Goal: Check status: Verify the current state of an ongoing process or item

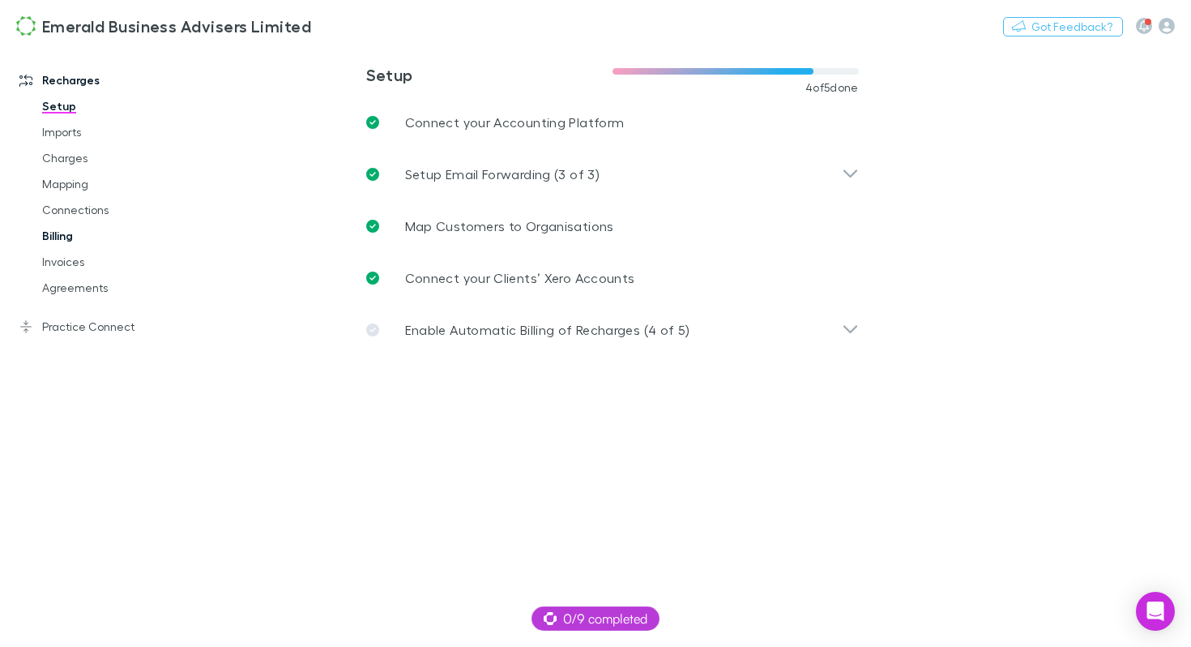
click at [70, 234] on link "Billing" at bounding box center [112, 236] width 173 height 26
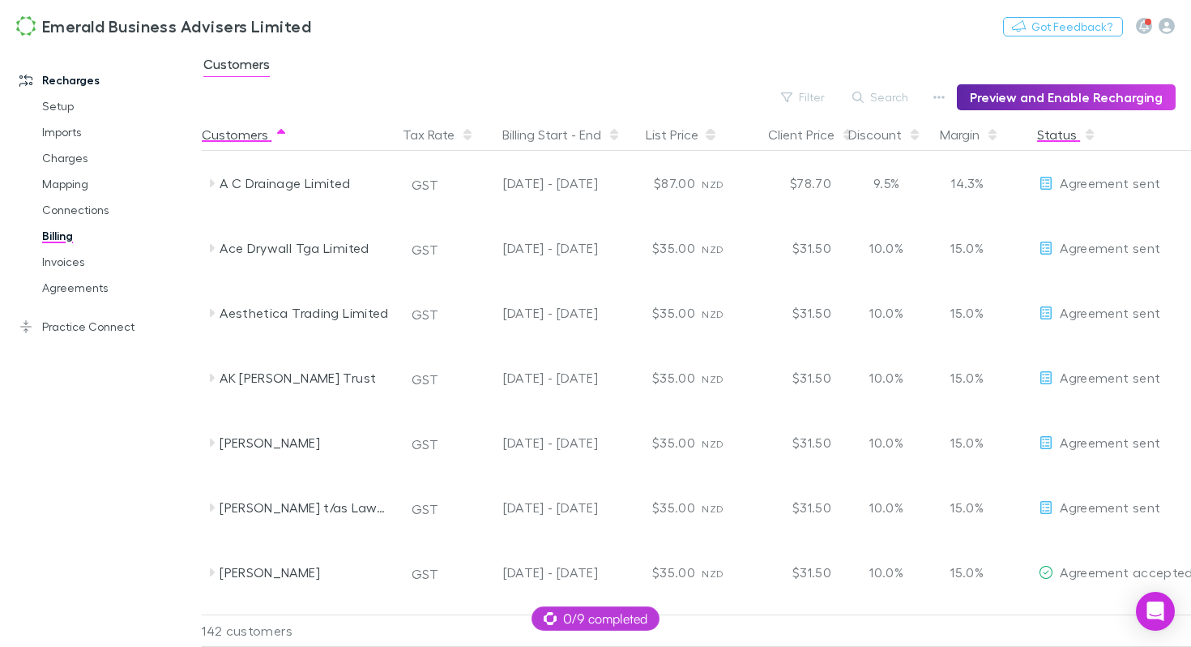
click at [1057, 141] on button "Status" at bounding box center [1066, 134] width 59 height 32
click at [1057, 139] on button "Status" at bounding box center [1066, 134] width 59 height 32
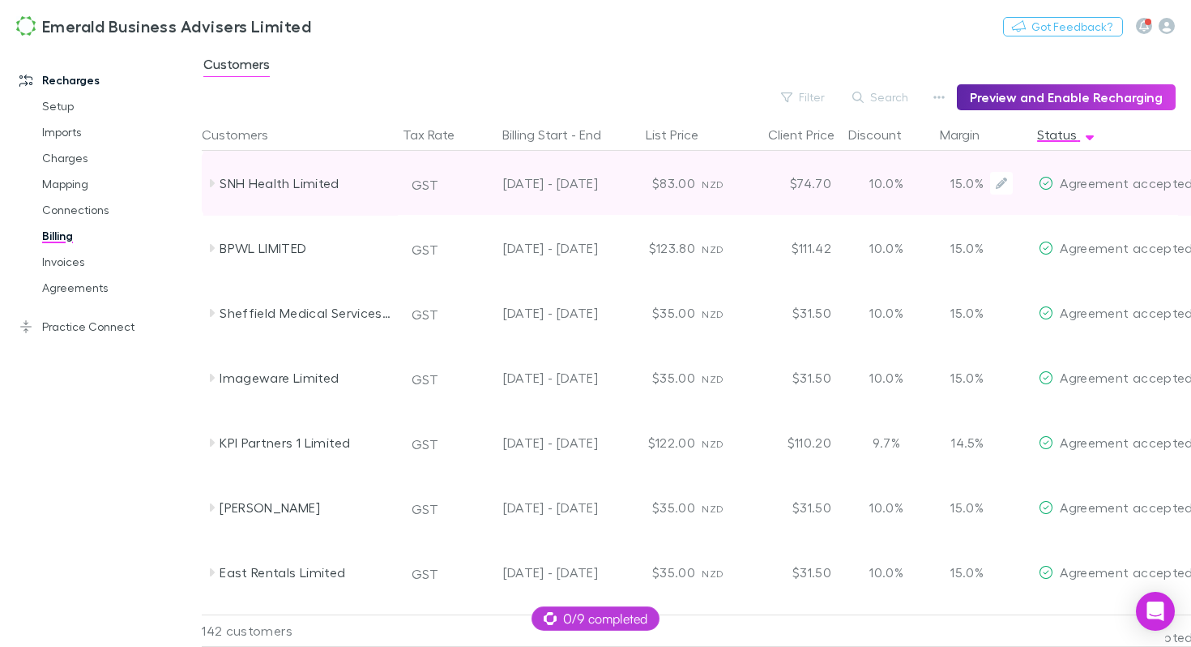
click at [306, 191] on div "SNH Health Limited" at bounding box center [306, 183] width 172 height 65
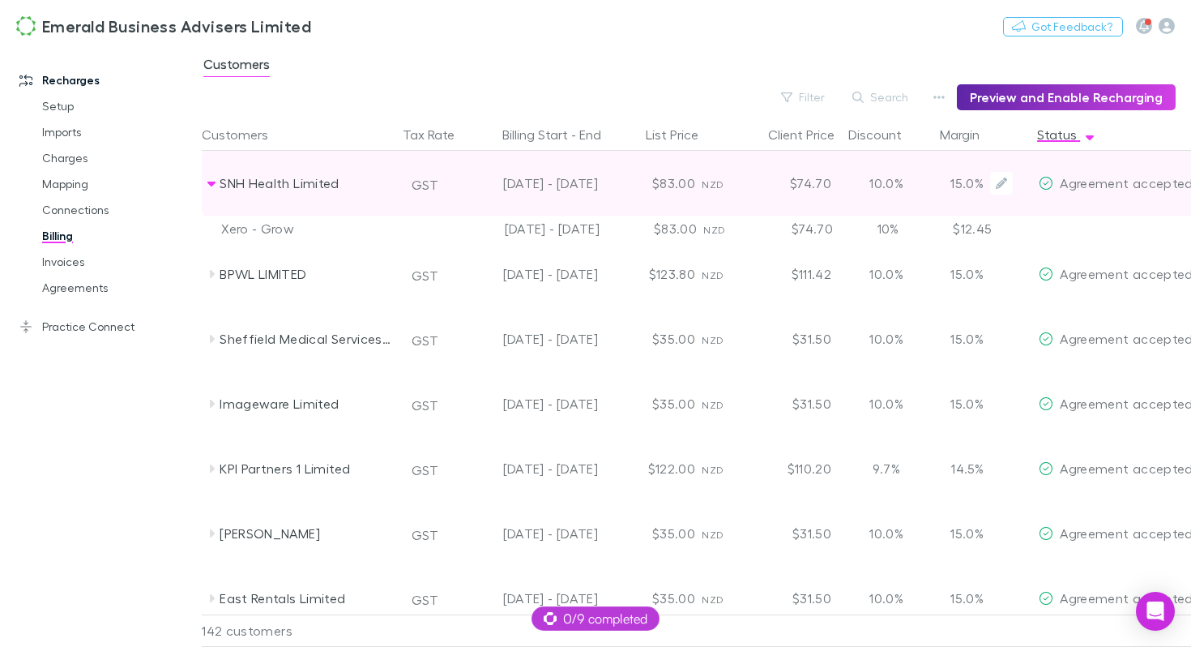
click at [297, 190] on div "SNH Health Limited" at bounding box center [306, 183] width 172 height 65
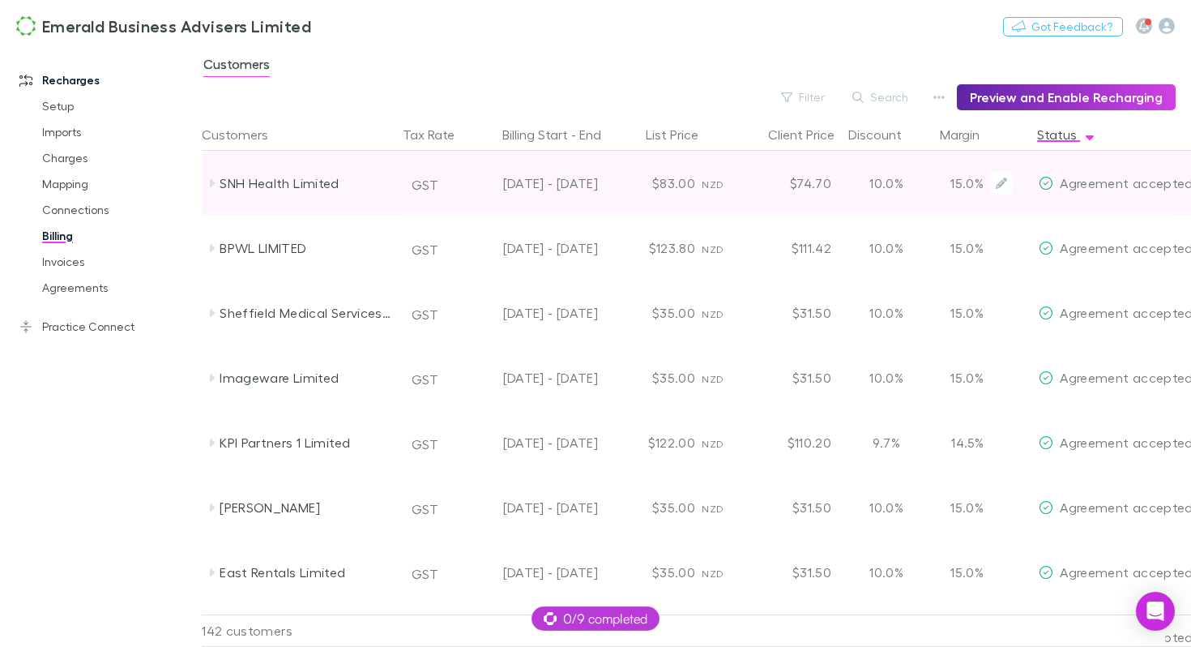
click at [293, 173] on div "SNH Health Limited" at bounding box center [306, 183] width 172 height 65
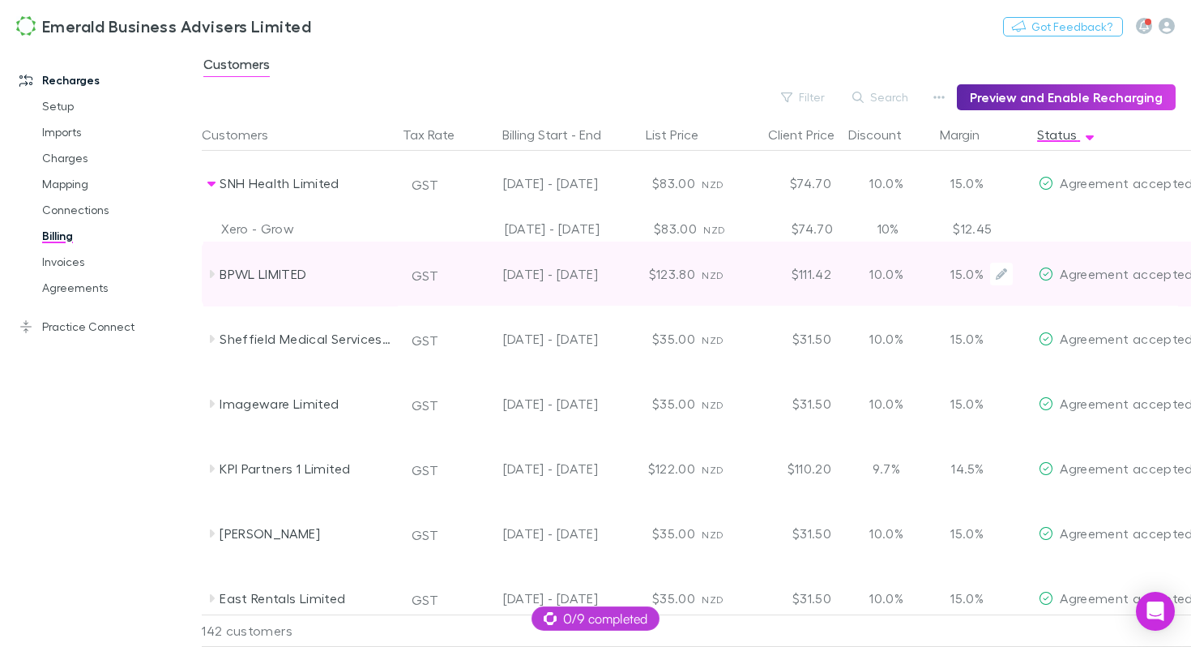
click at [310, 275] on div "BPWL LIMITED" at bounding box center [306, 273] width 172 height 65
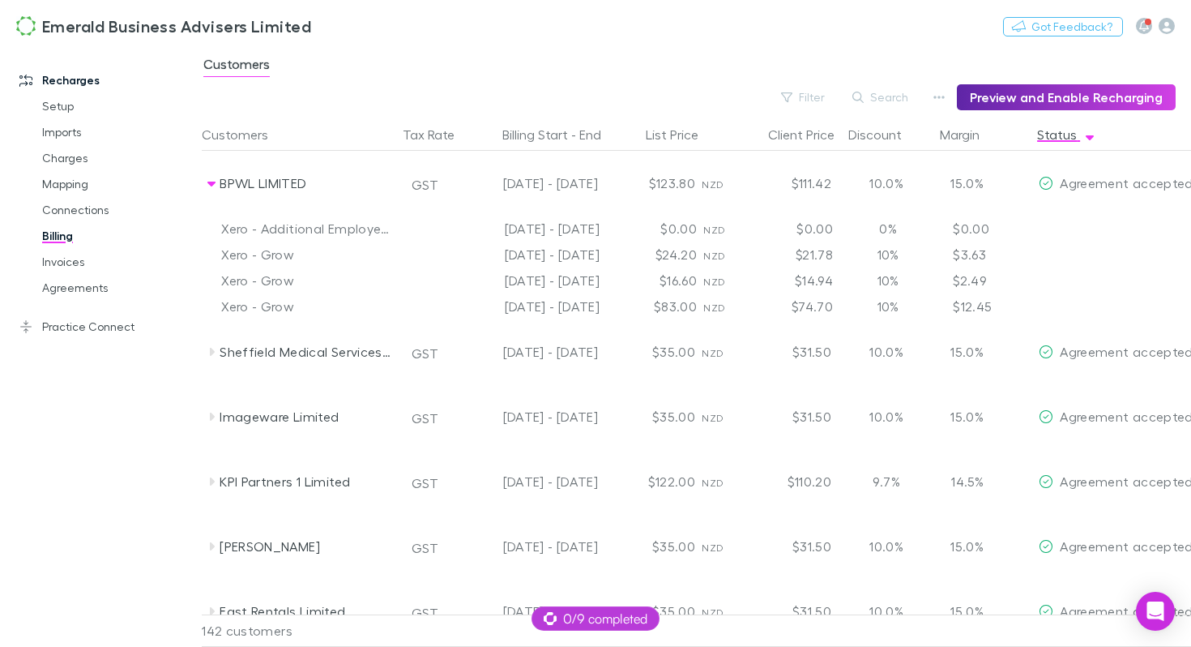
scroll to position [111, 0]
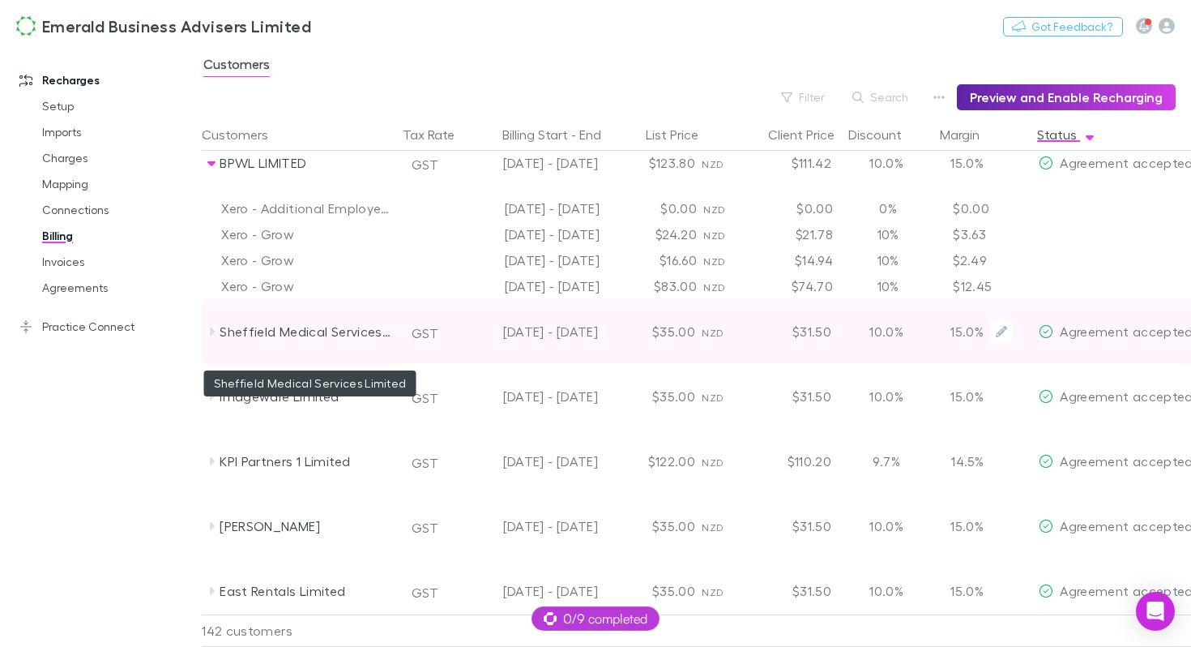
click at [309, 333] on div "Sheffield Medical Services Limited" at bounding box center [306, 331] width 172 height 65
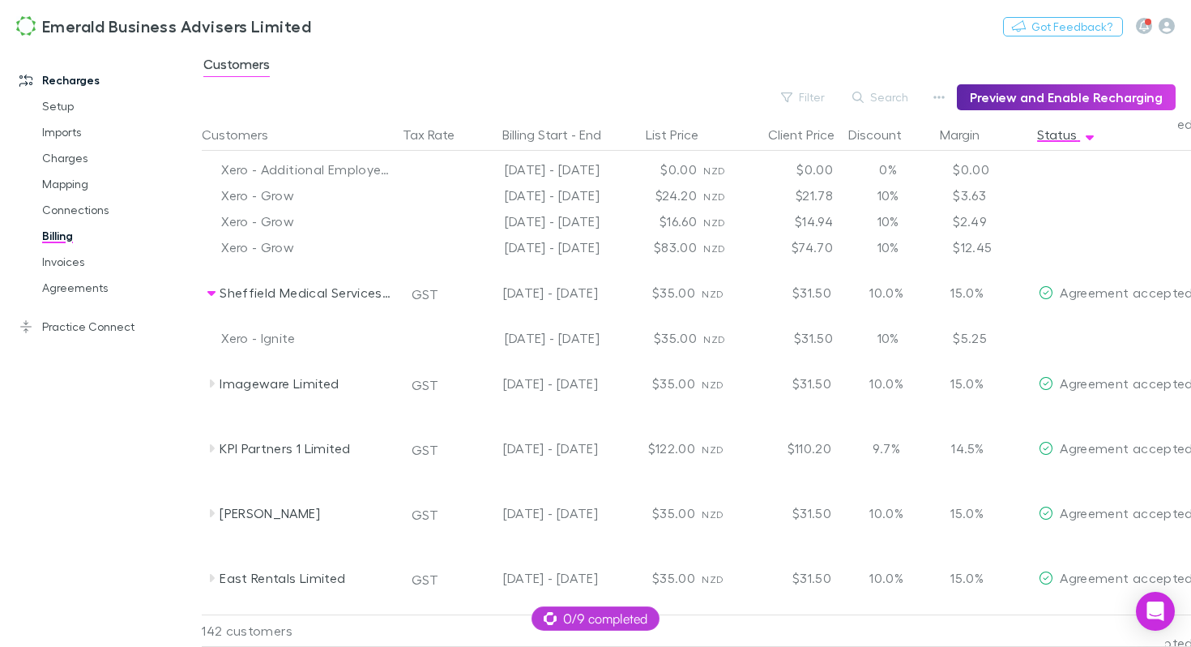
scroll to position [151, 0]
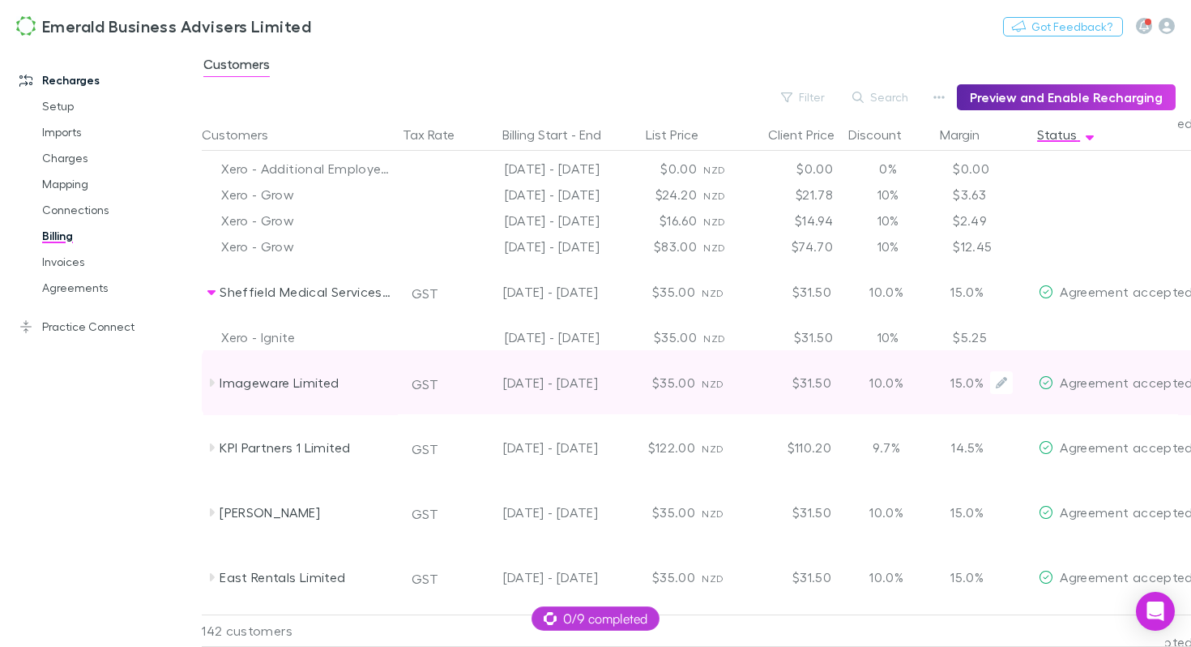
click at [315, 387] on div "Imageware Limited" at bounding box center [306, 382] width 172 height 65
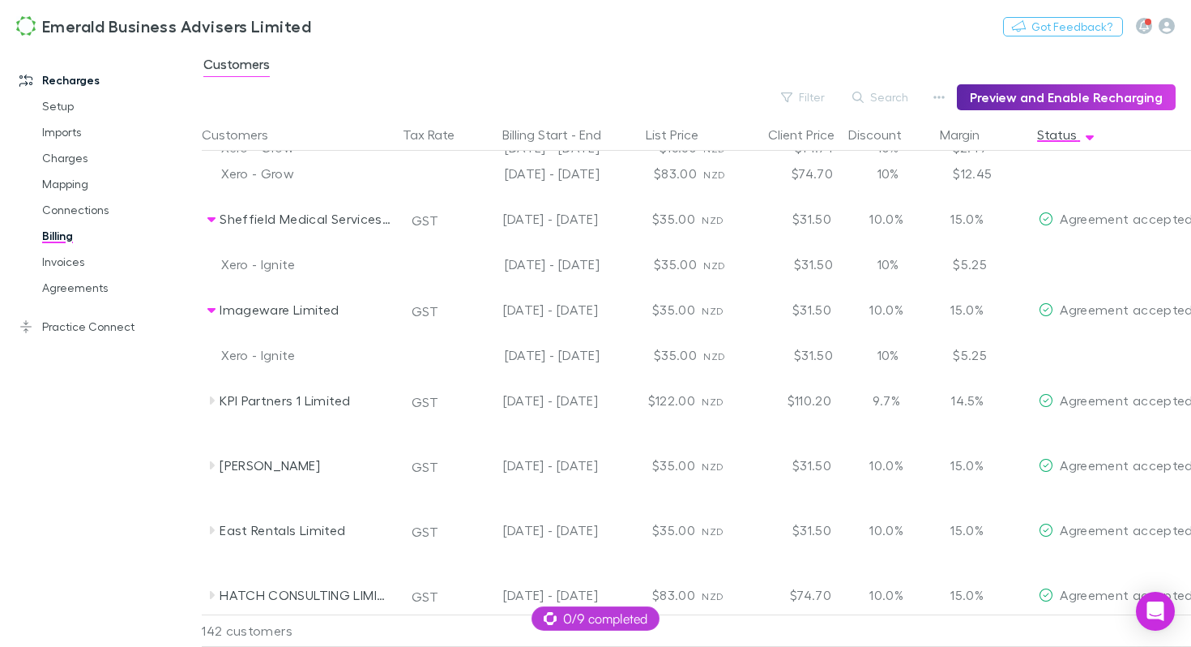
scroll to position [276, 0]
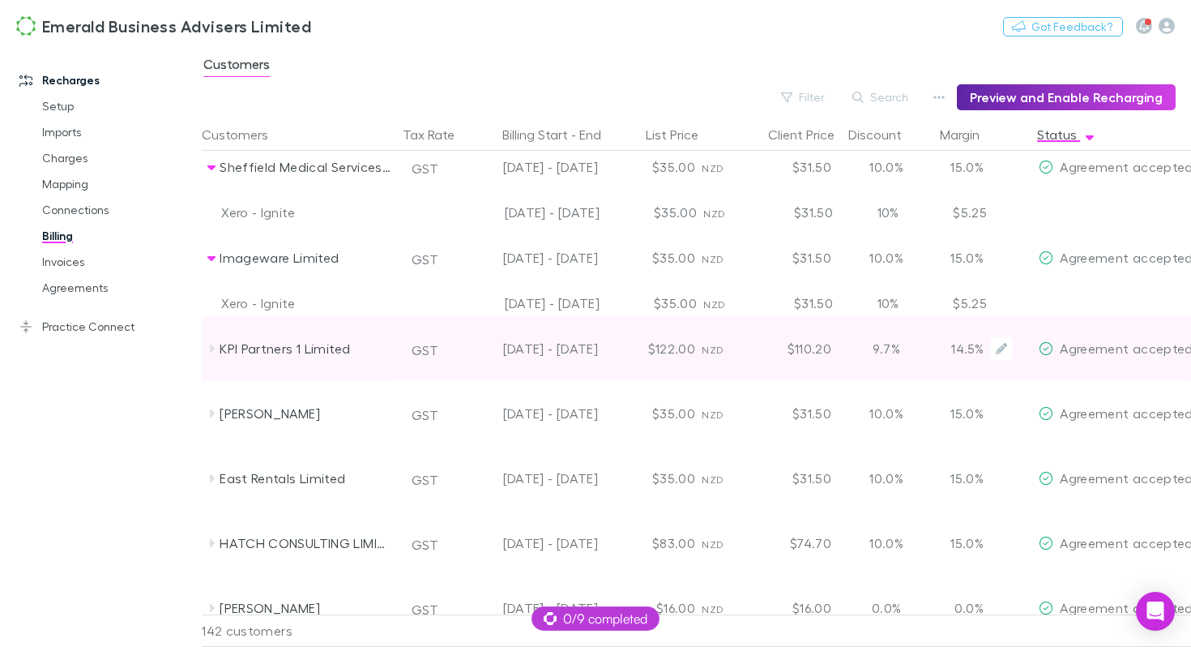
click at [315, 360] on div "KPI Partners 1 Limited" at bounding box center [306, 348] width 172 height 65
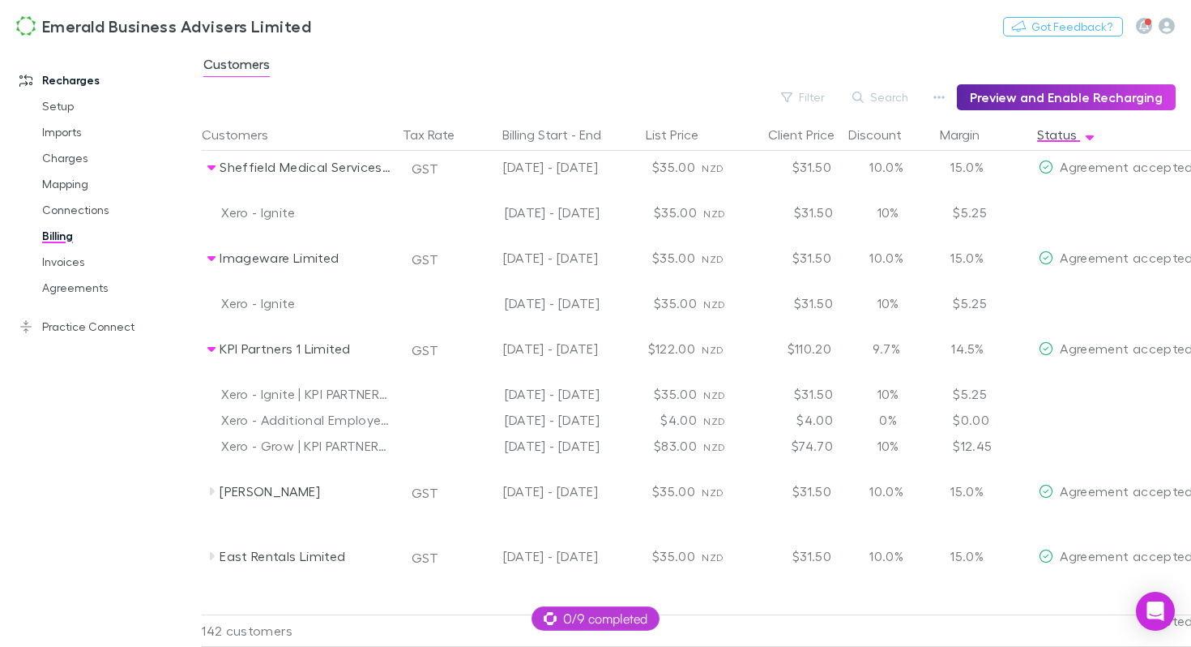
scroll to position [310, 0]
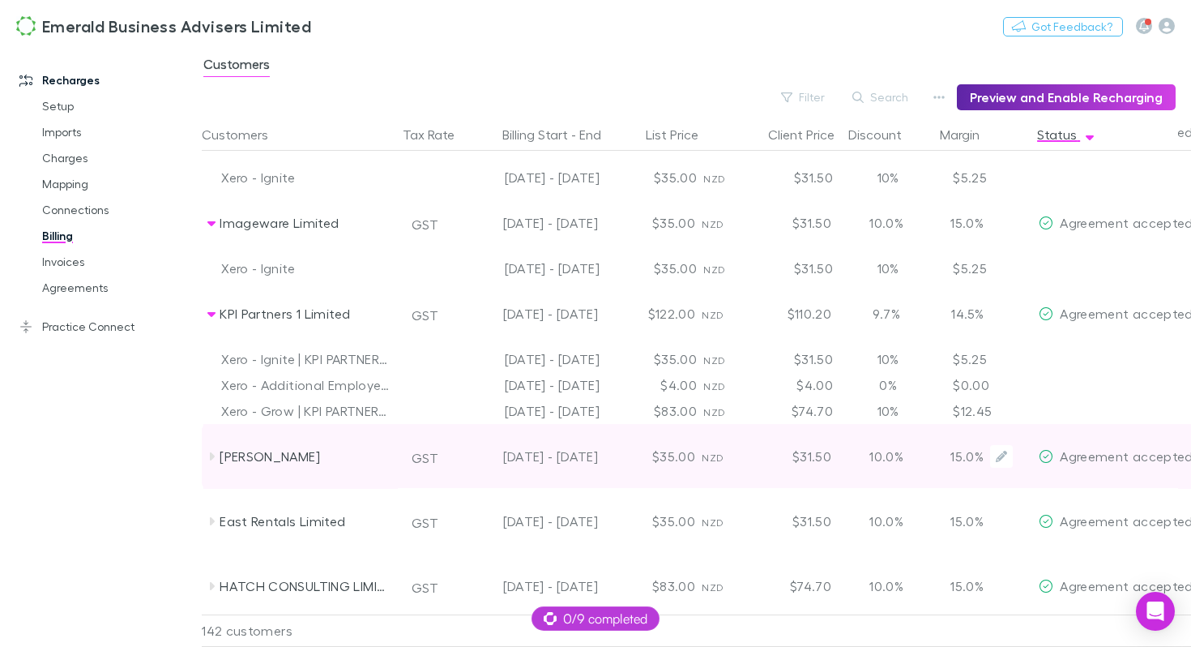
click at [301, 463] on div "[PERSON_NAME]" at bounding box center [306, 456] width 172 height 65
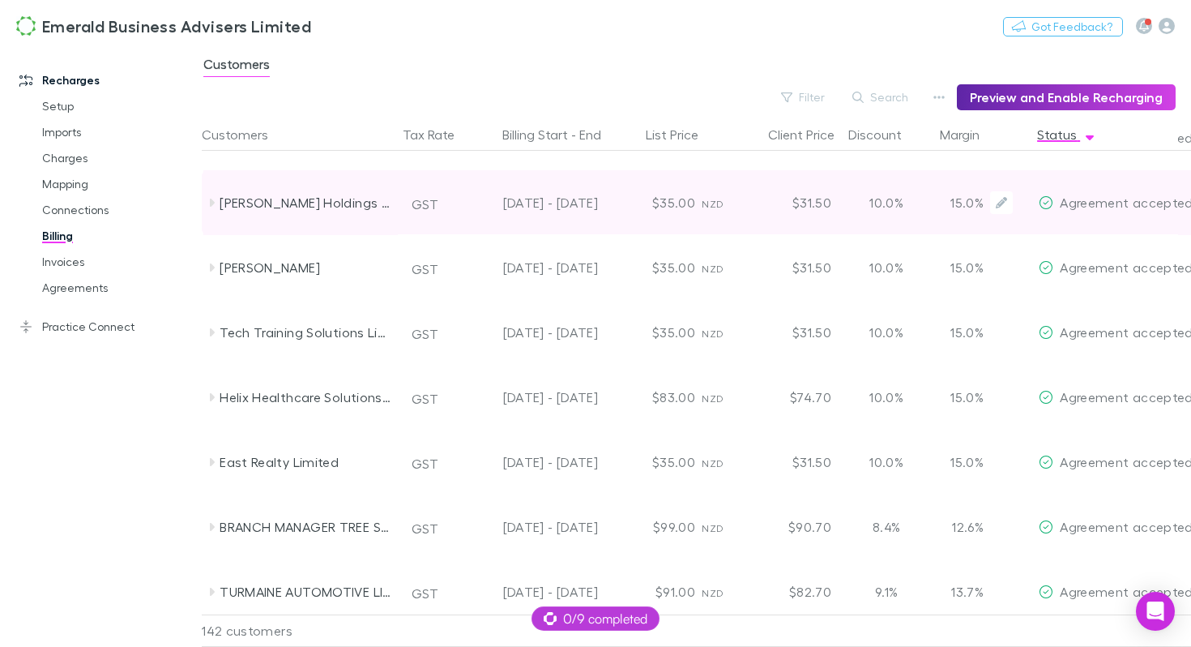
scroll to position [1178, 0]
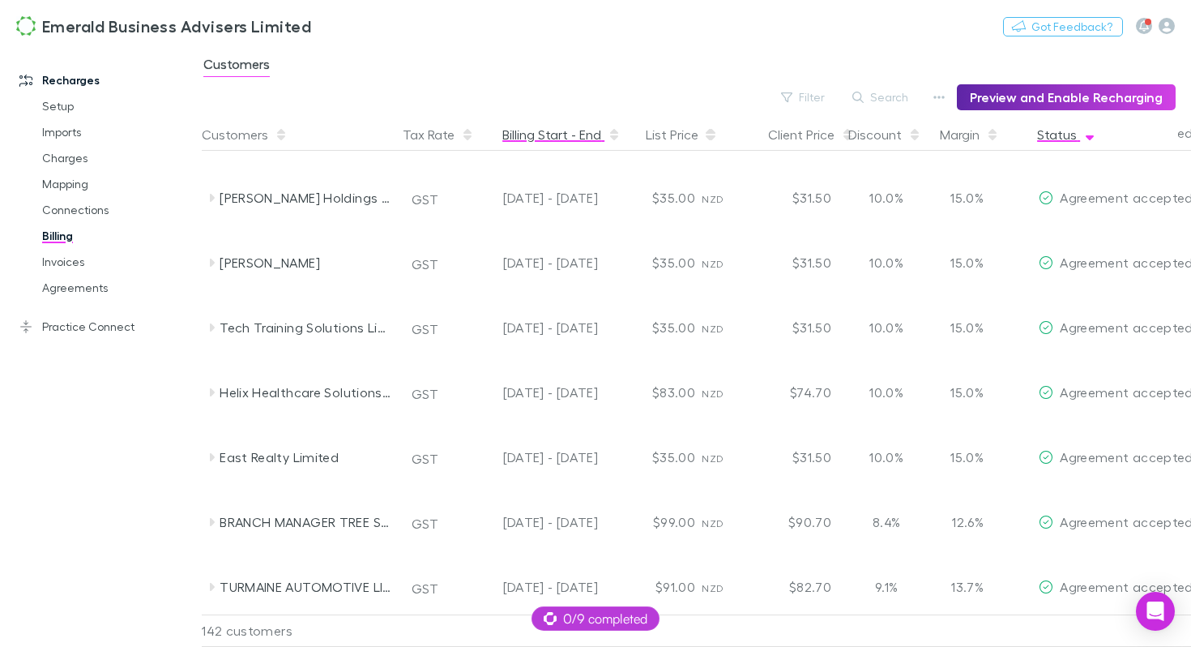
click at [590, 138] on button "Billing Start - End" at bounding box center [561, 134] width 118 height 32
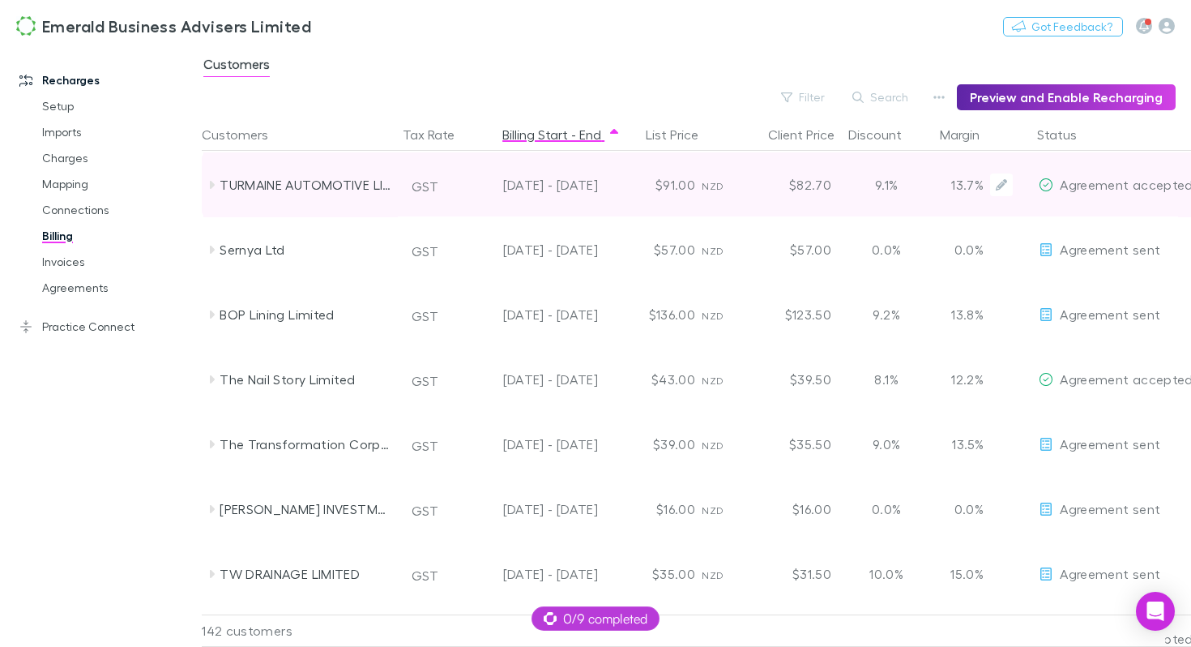
click at [561, 186] on div "[DATE] - [DATE]" at bounding box center [531, 184] width 133 height 65
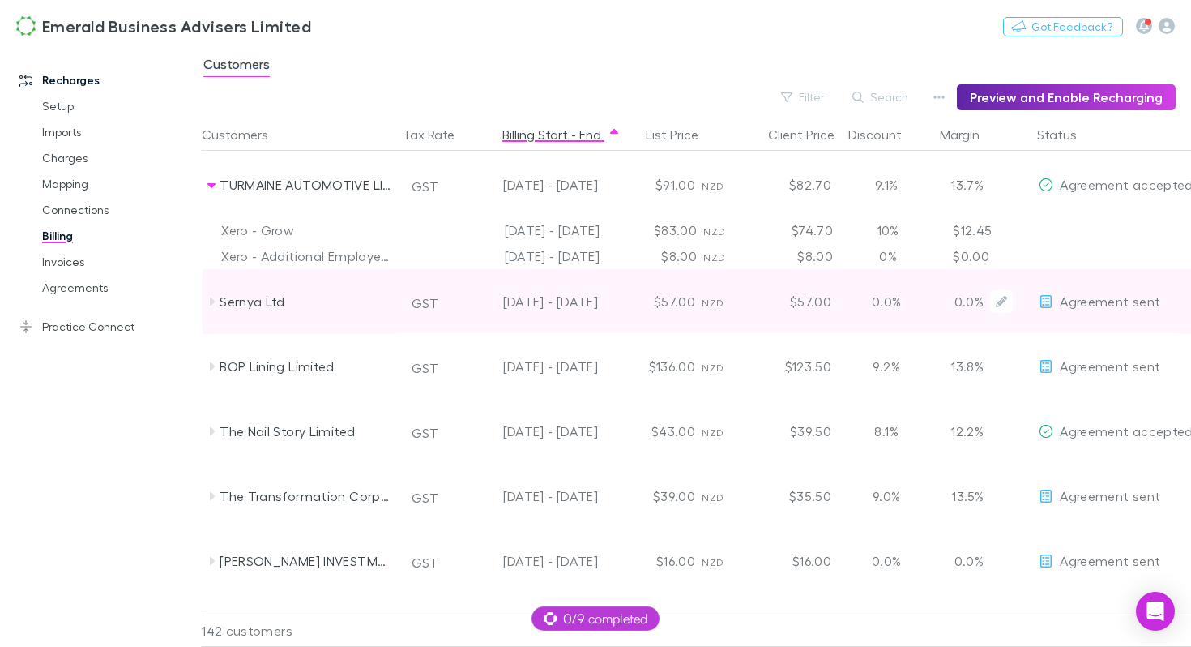
click at [239, 298] on div "Sernya Ltd" at bounding box center [306, 301] width 172 height 65
